Goal: Task Accomplishment & Management: Complete application form

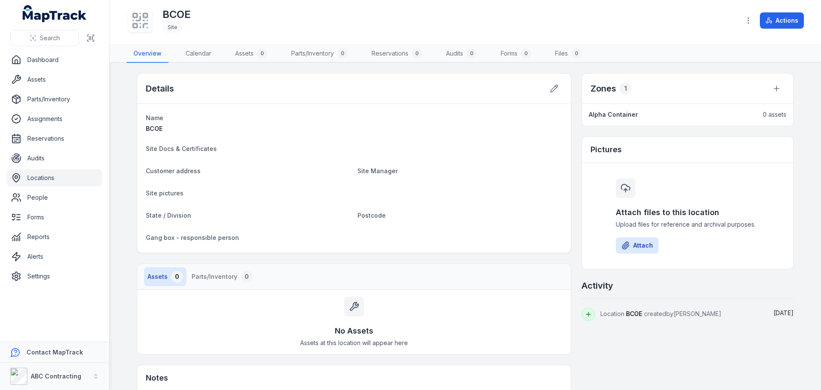
click at [654, 61] on nav "Overview Calendar Assets 0 Parts/Inventory 0 Reservations 0 Audits 0 Forms 0 Fi…" at bounding box center [465, 54] width 677 height 18
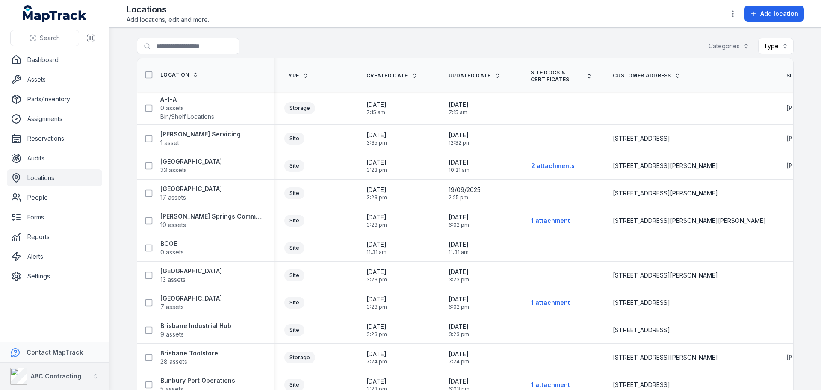
click at [38, 369] on div "ABC Contracting" at bounding box center [45, 376] width 71 height 17
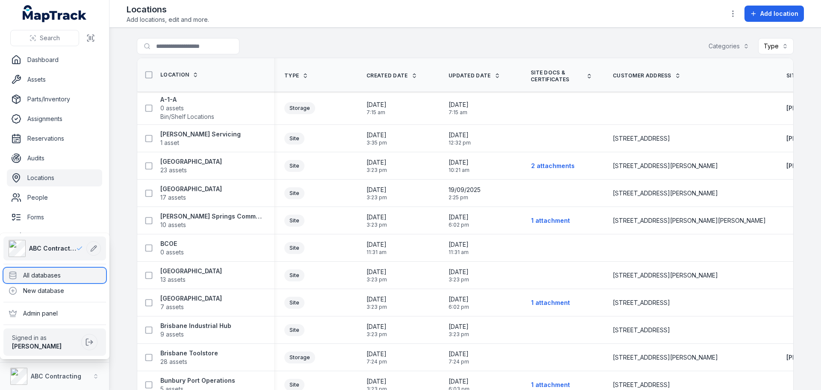
click at [49, 277] on div "All databases" at bounding box center [54, 275] width 103 height 15
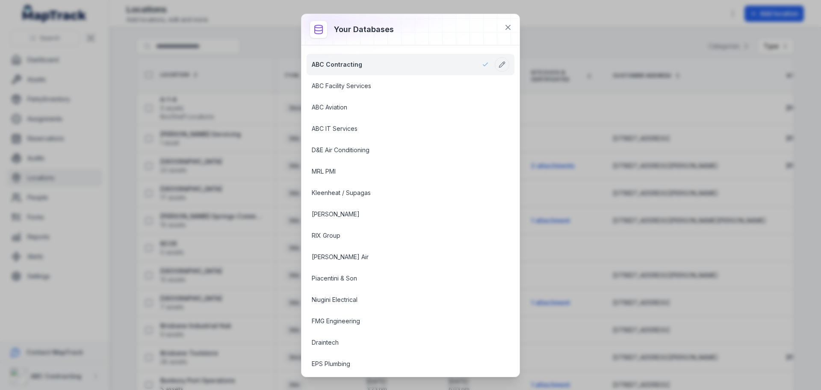
click at [294, 230] on div "Your databases ABC Contracting ABC Facility Services ABC Aviation ABC IT Servic…" at bounding box center [410, 195] width 821 height 390
click at [507, 27] on icon at bounding box center [508, 27] width 4 height 4
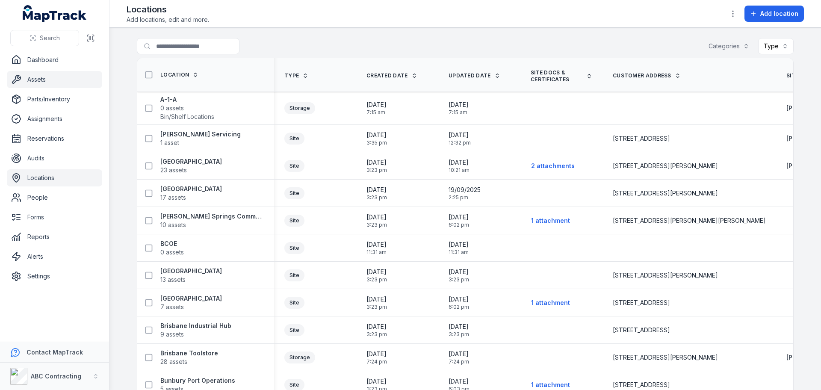
click at [50, 77] on link "Assets" at bounding box center [54, 79] width 95 height 17
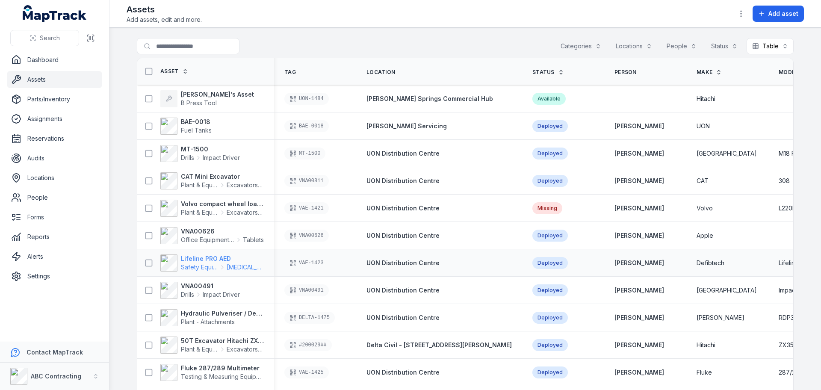
scroll to position [74, 0]
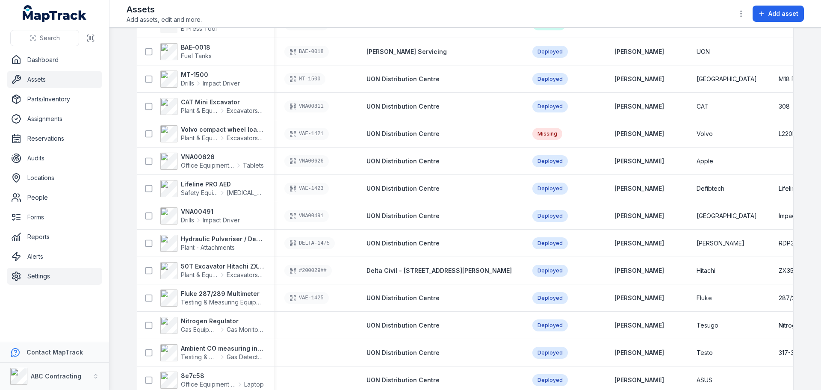
click at [71, 278] on link "Settings" at bounding box center [54, 276] width 95 height 17
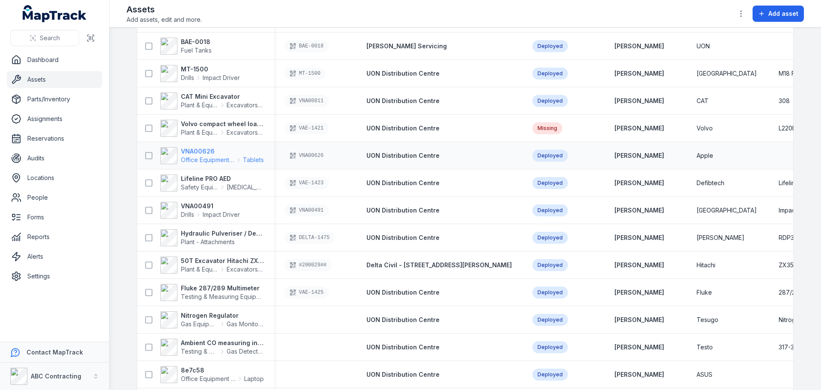
scroll to position [85, 0]
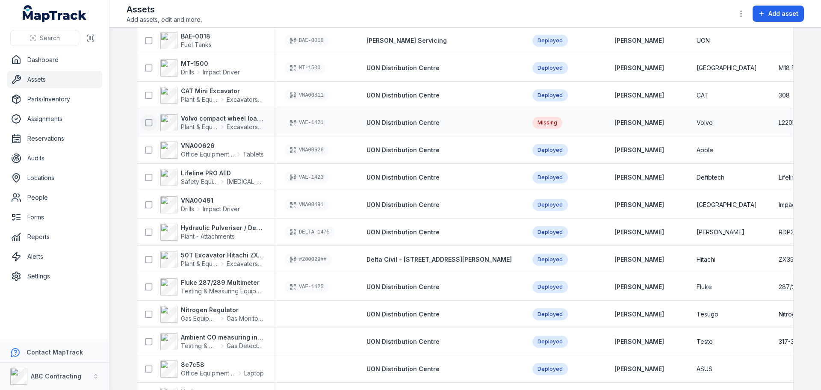
click at [146, 123] on icon at bounding box center [148, 122] width 9 height 9
click at [147, 153] on rect at bounding box center [149, 150] width 6 height 6
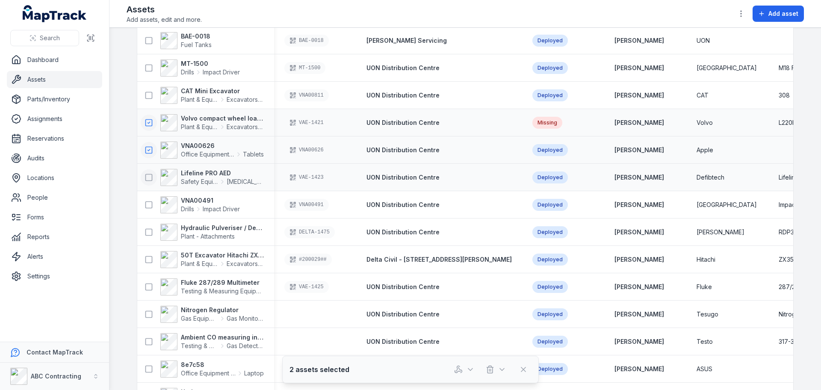
click at [144, 173] on icon at bounding box center [148, 177] width 9 height 9
click at [143, 100] on button at bounding box center [149, 95] width 16 height 16
click at [464, 374] on button "button" at bounding box center [464, 369] width 28 height 16
click at [440, 349] on div "Reserve assets" at bounding box center [464, 346] width 96 height 15
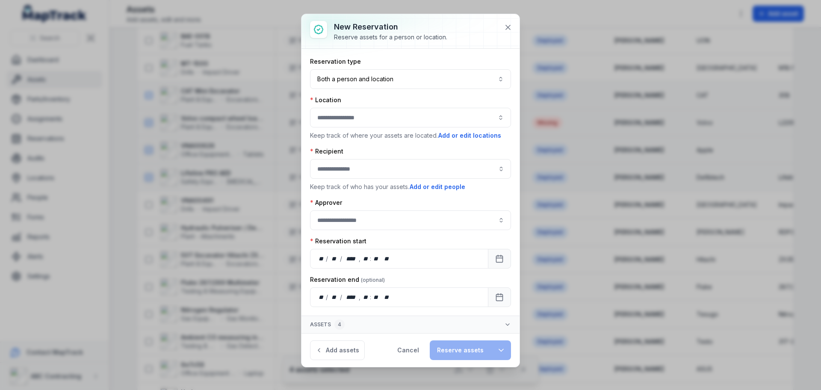
click at [357, 121] on button "button" at bounding box center [410, 118] width 201 height 20
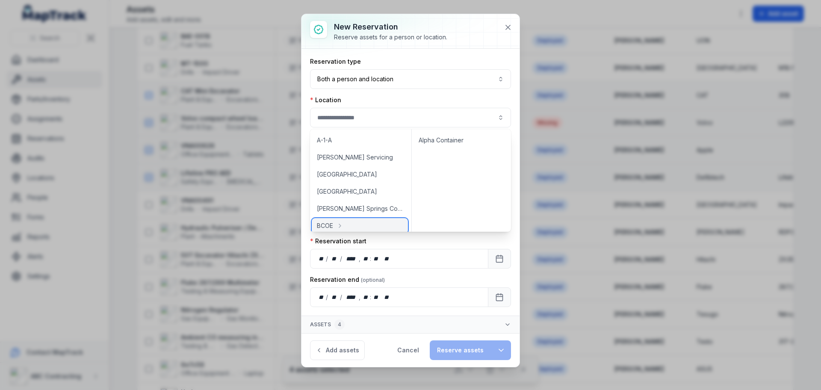
click at [346, 226] on div "BCOE" at bounding box center [360, 225] width 96 height 15
type input "****"
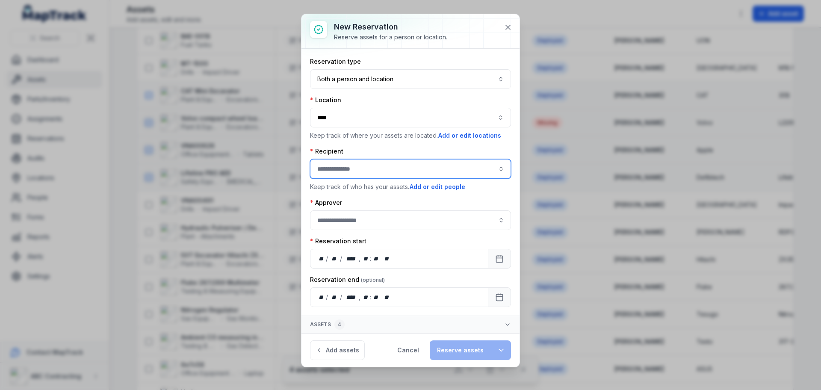
click at [355, 176] on input ":r99:-form-item-label" at bounding box center [410, 169] width 201 height 20
click at [357, 195] on span "Jarrod Milford" at bounding box center [343, 192] width 48 height 9
type input "**********"
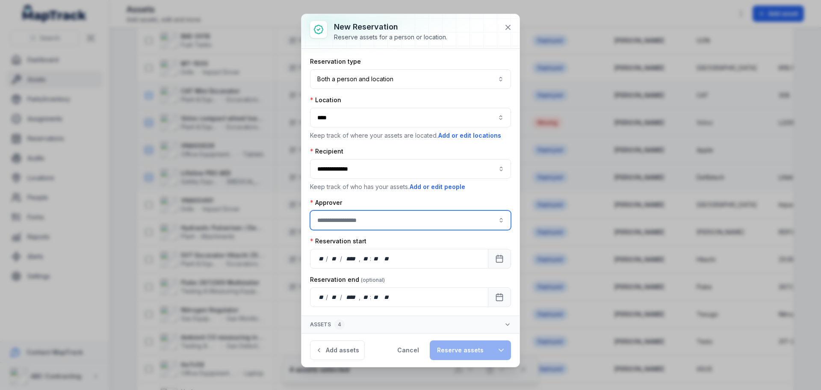
click at [354, 225] on input ":r9d:-form-item-label" at bounding box center [410, 220] width 201 height 20
click at [344, 239] on span "Jarrod Milford" at bounding box center [343, 243] width 48 height 9
type input "**********"
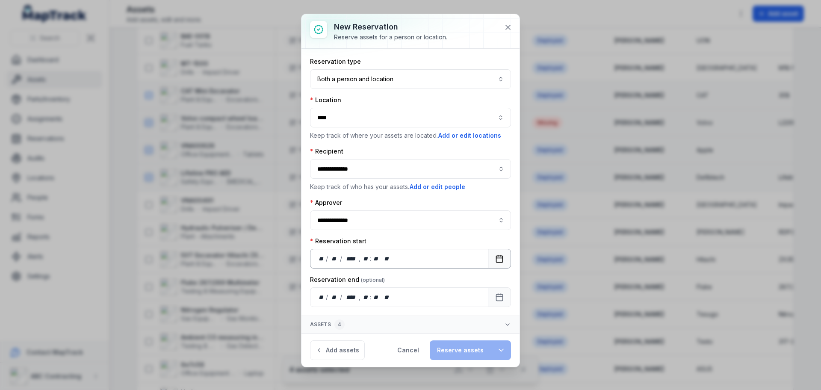
click at [496, 256] on rect "Calendar" at bounding box center [499, 259] width 6 height 6
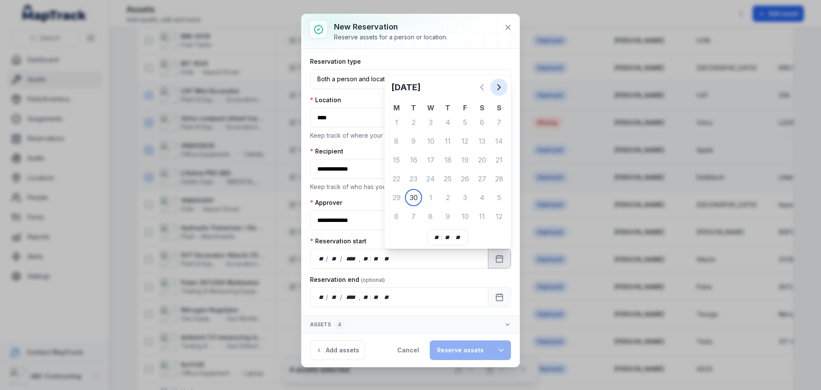
click at [500, 84] on icon "Next" at bounding box center [499, 87] width 10 height 10
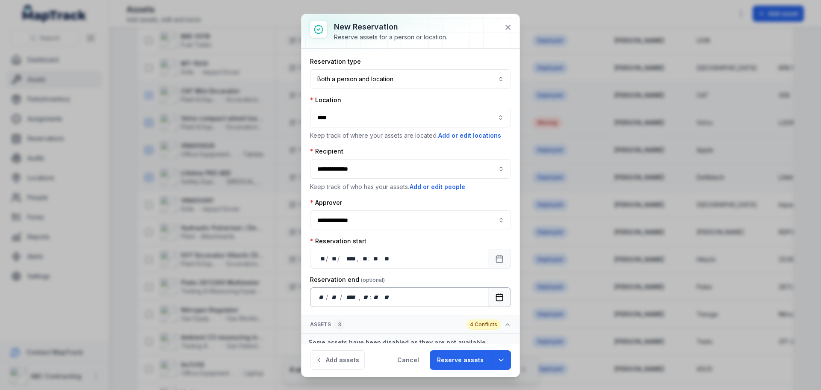
click at [490, 288] on button "Calendar" at bounding box center [499, 297] width 23 height 20
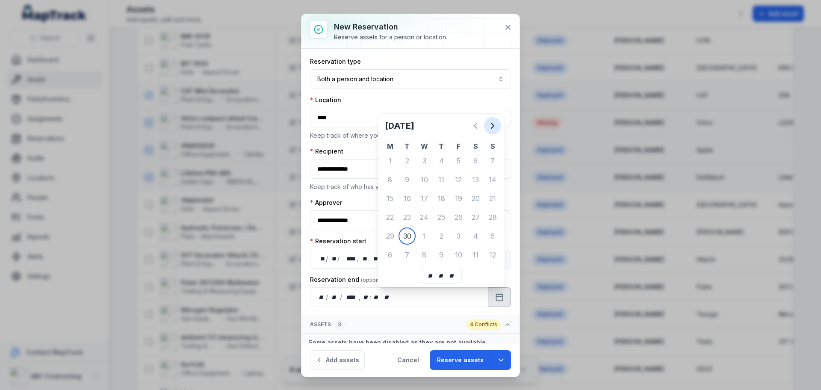
click at [494, 127] on icon "Next" at bounding box center [492, 126] width 10 height 10
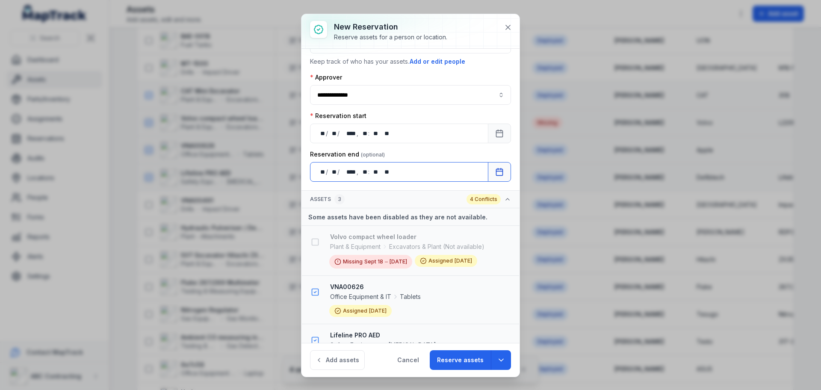
scroll to position [203, 0]
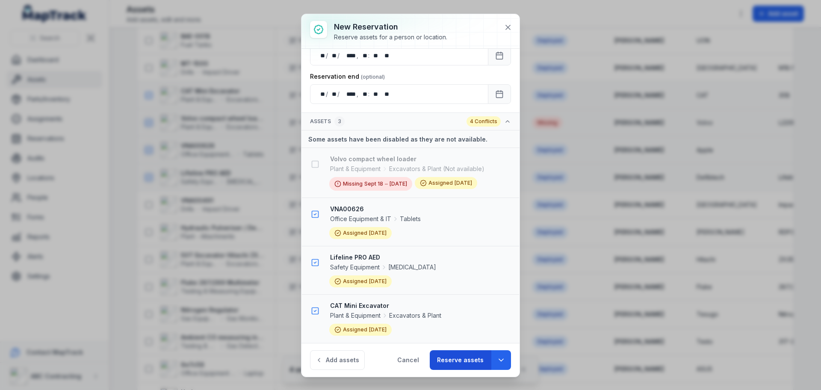
click at [459, 360] on button "Reserve assets" at bounding box center [460, 360] width 61 height 20
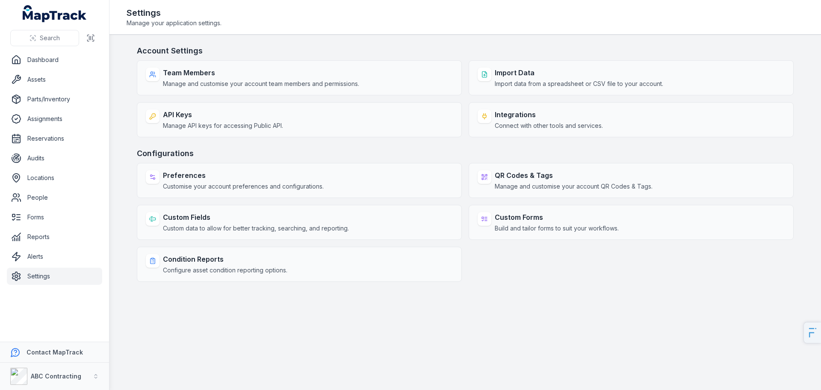
click at [184, 176] on strong "Preferences" at bounding box center [243, 175] width 161 height 10
select select "****"
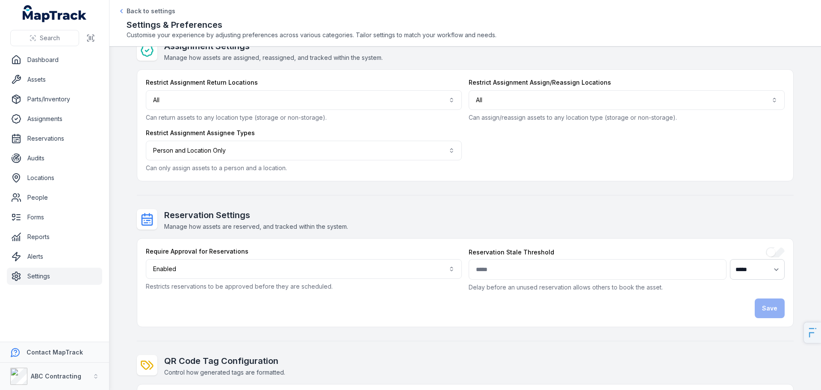
scroll to position [118, 0]
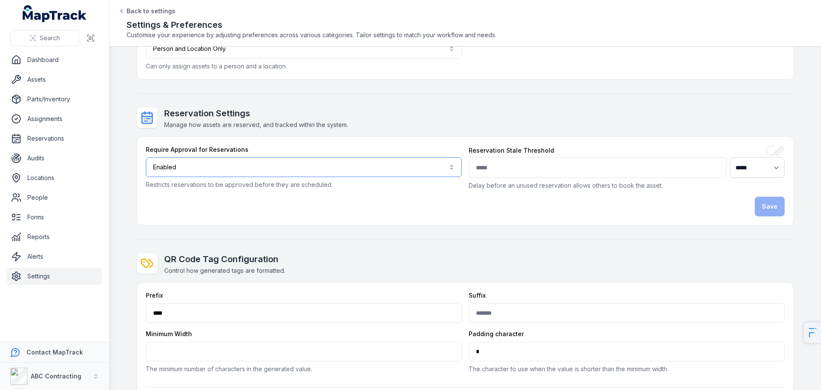
click at [226, 173] on button "Enabled *******" at bounding box center [304, 167] width 316 height 20
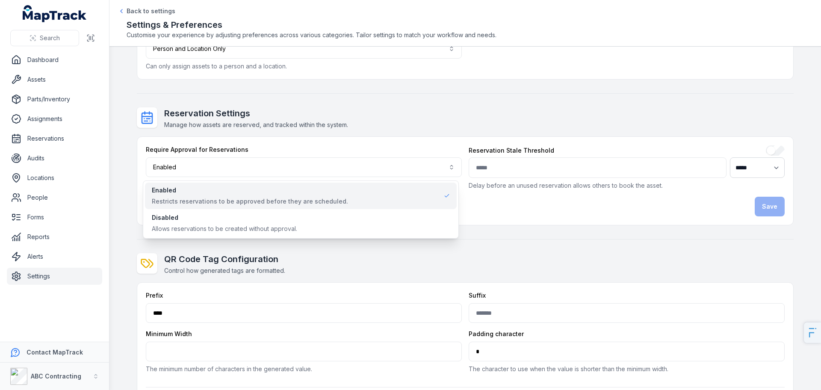
click at [288, 131] on div "Reservation Settings Manage how assets are reserved, and tracked within the sys…" at bounding box center [465, 166] width 657 height 118
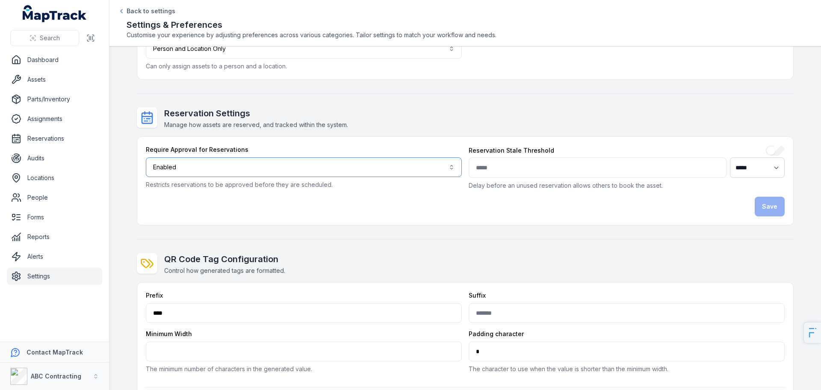
click at [185, 169] on button "Enabled *******" at bounding box center [304, 167] width 316 height 20
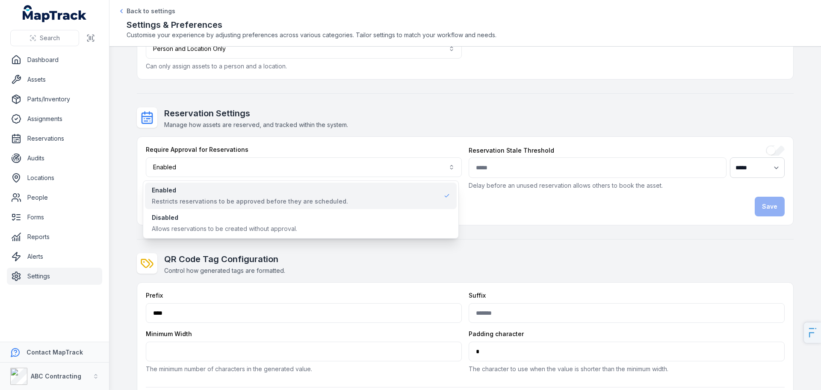
click at [295, 100] on div "**********" at bounding box center [465, 201] width 657 height 526
